Goal: Find specific page/section: Find specific page/section

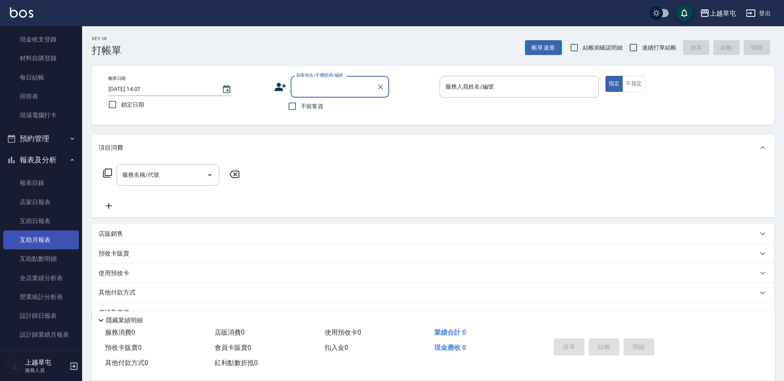
scroll to position [123, 0]
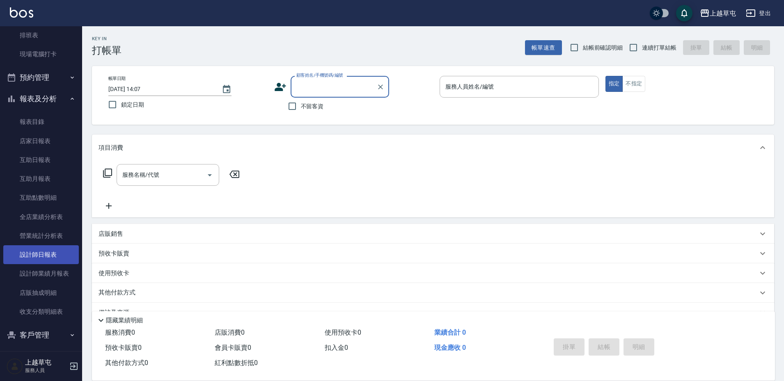
click at [53, 258] on link "設計師日報表" at bounding box center [41, 255] width 76 height 19
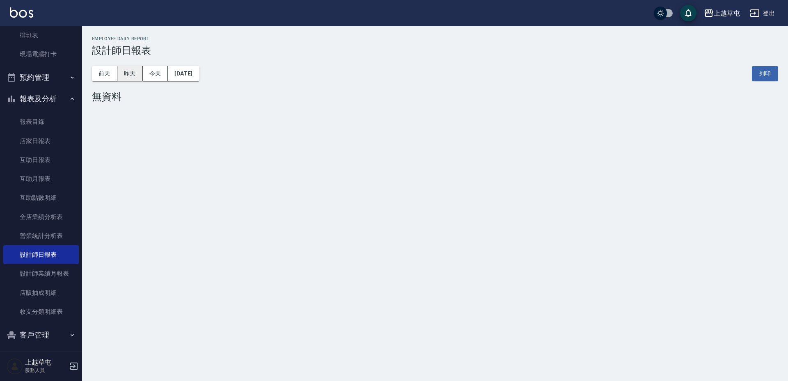
click at [131, 73] on button "昨天" at bounding box center [129, 73] width 25 height 15
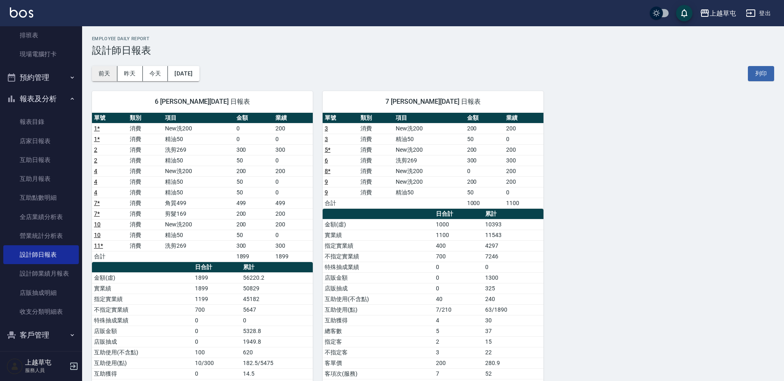
click at [104, 72] on button "前天" at bounding box center [104, 73] width 25 height 15
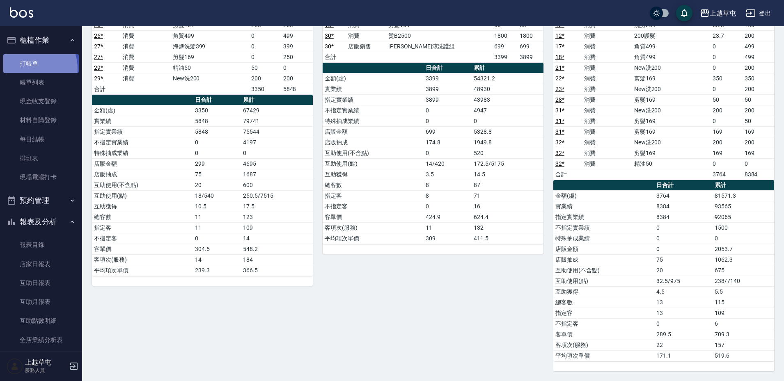
click at [28, 69] on link "打帳單" at bounding box center [41, 63] width 76 height 19
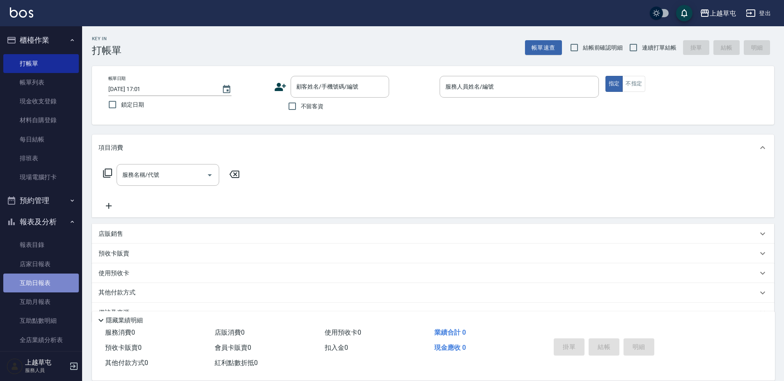
click at [47, 278] on link "互助日報表" at bounding box center [41, 283] width 76 height 19
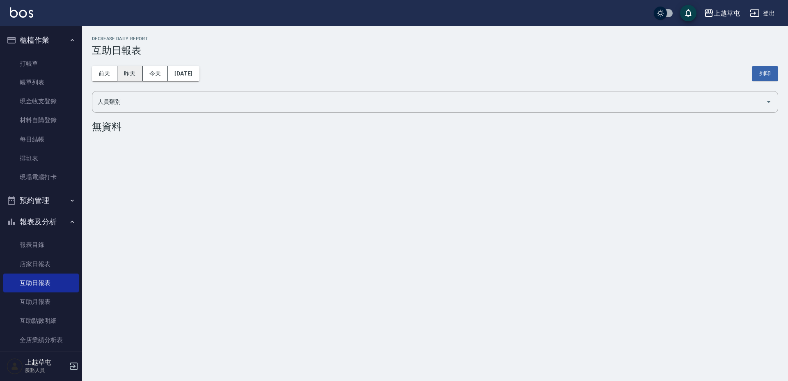
click at [134, 74] on button "昨天" at bounding box center [129, 73] width 25 height 15
